Goal: Complete application form

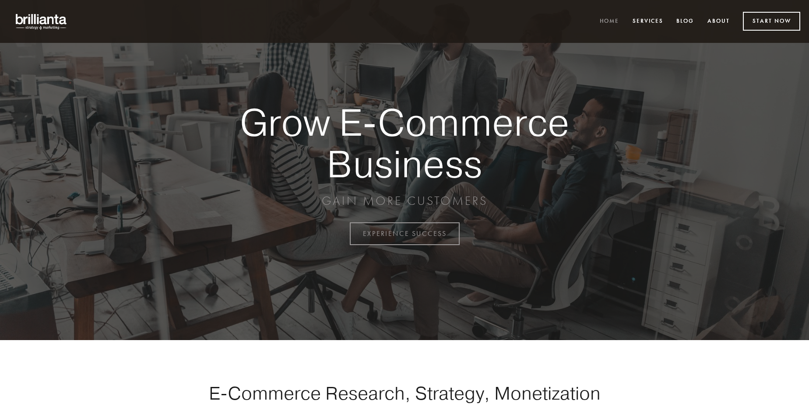
scroll to position [2294, 0]
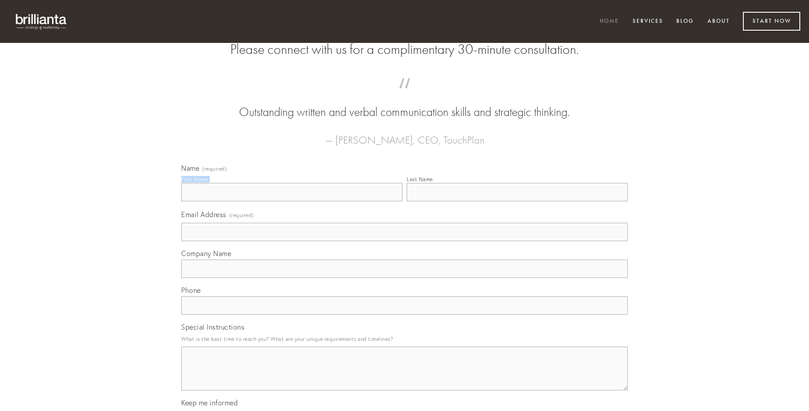
type input "[PERSON_NAME]"
click at [517, 201] on input "Last Name" at bounding box center [517, 192] width 221 height 18
type input "[PERSON_NAME]"
click at [404, 241] on input "Email Address (required)" at bounding box center [404, 232] width 446 height 18
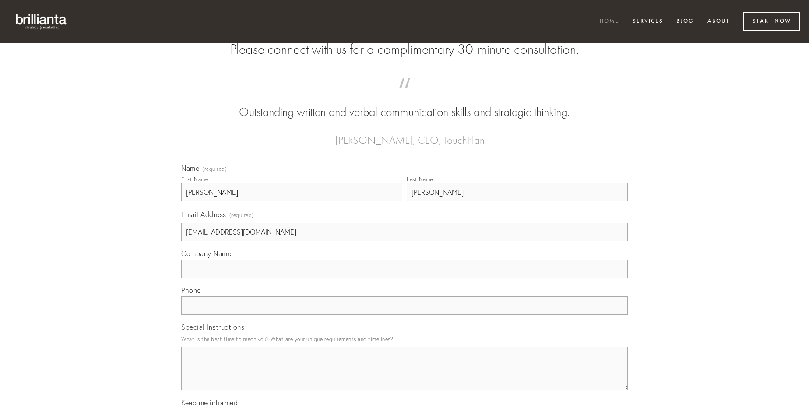
type input "[EMAIL_ADDRESS][DOMAIN_NAME]"
click at [404, 278] on input "Company Name" at bounding box center [404, 269] width 446 height 18
type input "bestia"
click at [404, 315] on input "text" at bounding box center [404, 305] width 446 height 18
click at [404, 376] on textarea "Special Instructions" at bounding box center [404, 369] width 446 height 44
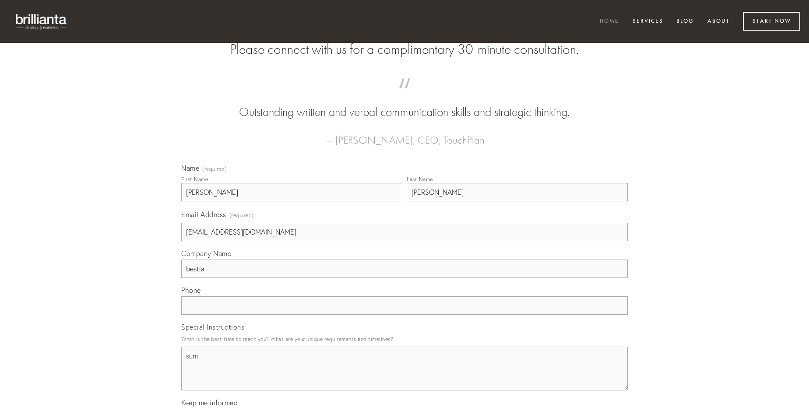
type textarea "sum"
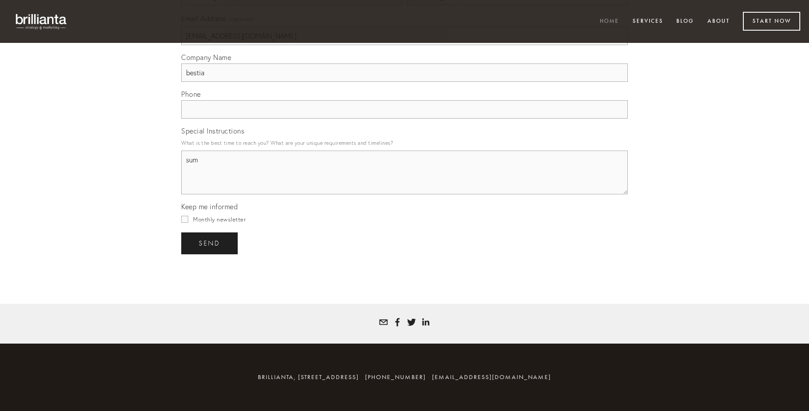
click at [210, 243] on span "send" at bounding box center [209, 243] width 21 height 8
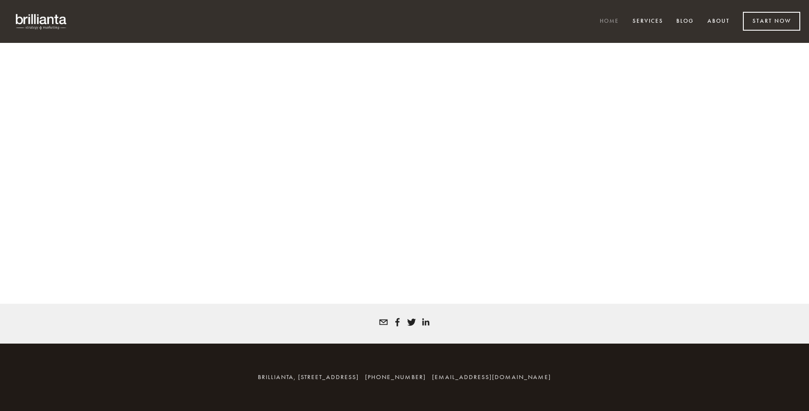
scroll to position [2282, 0]
